Goal: Task Accomplishment & Management: Use online tool/utility

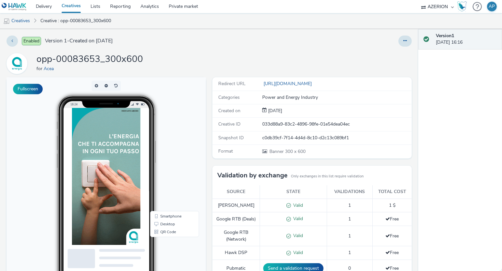
click at [103, 145] on img at bounding box center [106, 176] width 68 height 137
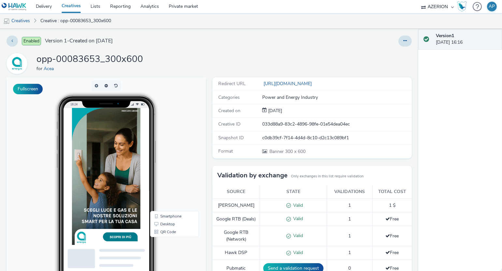
click at [105, 153] on img at bounding box center [106, 176] width 68 height 137
click at [105, 165] on img at bounding box center [106, 176] width 68 height 137
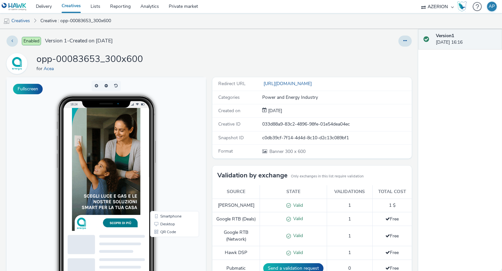
click at [112, 156] on img at bounding box center [106, 162] width 68 height 137
click at [105, 170] on img at bounding box center [106, 162] width 68 height 137
drag, startPoint x: 106, startPoint y: 174, endPoint x: 111, endPoint y: 183, distance: 10.4
click at [106, 174] on img at bounding box center [106, 162] width 68 height 137
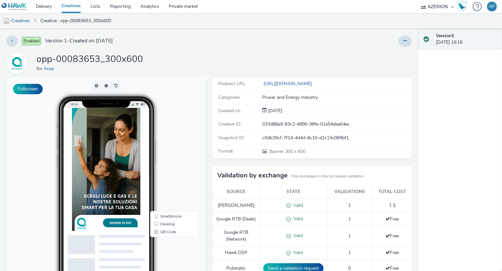
click at [117, 217] on img at bounding box center [106, 162] width 68 height 137
click at [107, 173] on img at bounding box center [106, 162] width 68 height 137
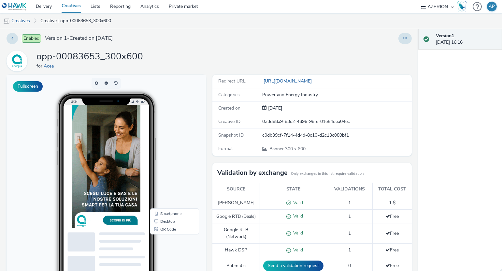
scroll to position [3, 0]
click at [25, 89] on button "Fullscreen" at bounding box center [28, 86] width 30 height 10
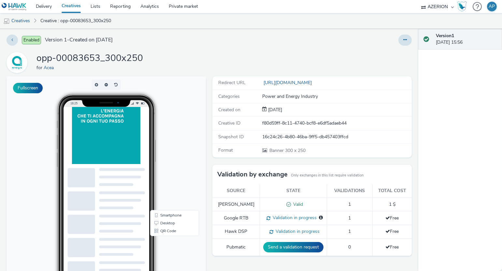
scroll to position [1, 0]
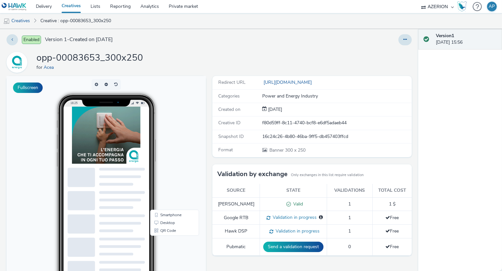
click at [106, 131] on img at bounding box center [106, 135] width 68 height 57
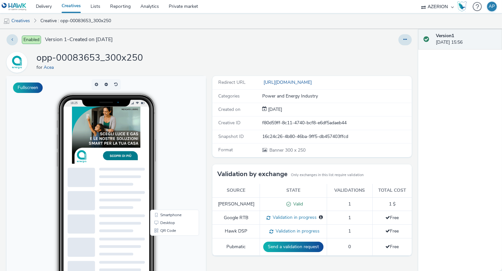
click at [106, 131] on img at bounding box center [106, 135] width 68 height 57
click at [230, 46] on div "Enabled Version 1 - Created on [DATE] opp-00083653_300x250 for Acea Fullscreen …" at bounding box center [209, 149] width 419 height 242
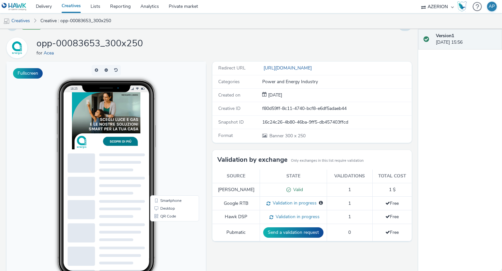
scroll to position [80, 0]
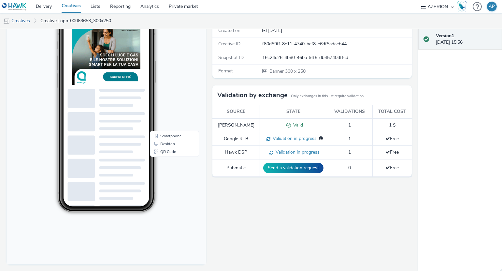
click at [205, 91] on div "Fullscreen" at bounding box center [108, 134] width 203 height 275
click at [205, 86] on div "Fullscreen" at bounding box center [108, 134] width 203 height 275
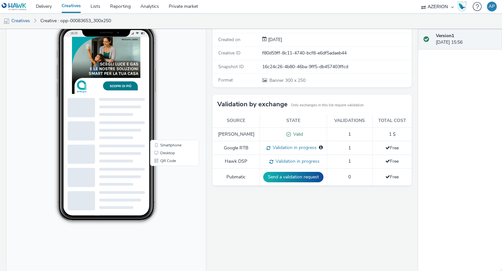
scroll to position [11, 0]
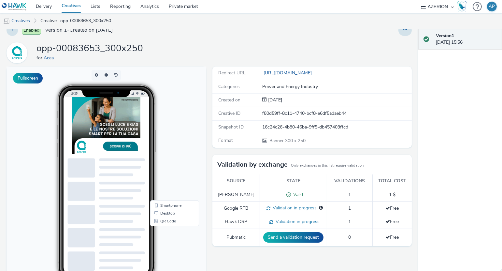
click at [219, 55] on div "opp-00083653_300x250 for Acea" at bounding box center [210, 52] width 406 height 21
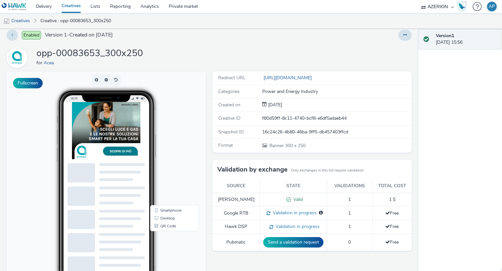
scroll to position [0, 0]
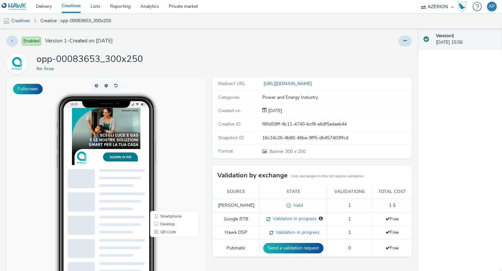
click at [186, 57] on div "opp-00083653_300x250 for Acea" at bounding box center [210, 63] width 406 height 21
click at [399, 42] on div at bounding box center [405, 41] width 13 height 11
click at [399, 42] on button at bounding box center [405, 41] width 13 height 11
click at [404, 39] on icon at bounding box center [406, 40] width 4 height 5
click at [357, 18] on ul "Creatives Creative : opp-00083653_300x250" at bounding box center [251, 21] width 502 height 16
